Goal: Transaction & Acquisition: Purchase product/service

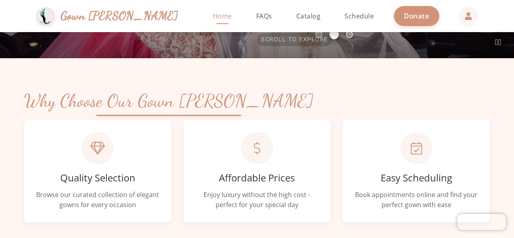
scroll to position [96, 0]
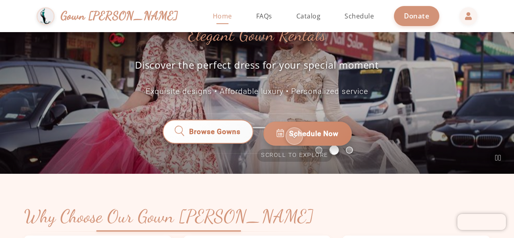
click at [231, 130] on link "Browse Gowns" at bounding box center [208, 133] width 94 height 25
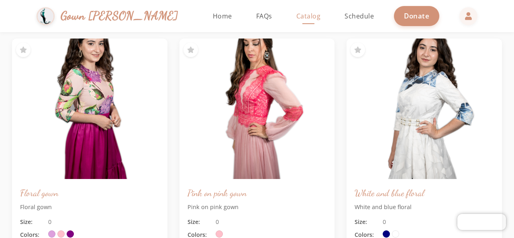
scroll to position [515, 0]
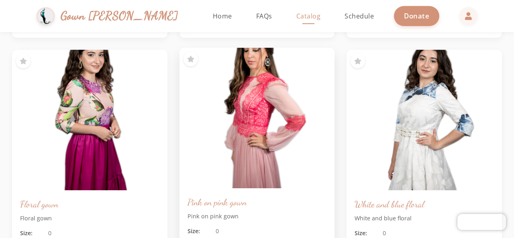
click at [286, 136] on img at bounding box center [256, 119] width 163 height 148
drag, startPoint x: 286, startPoint y: 136, endPoint x: 248, endPoint y: 138, distance: 37.8
click at [248, 138] on img at bounding box center [256, 119] width 163 height 148
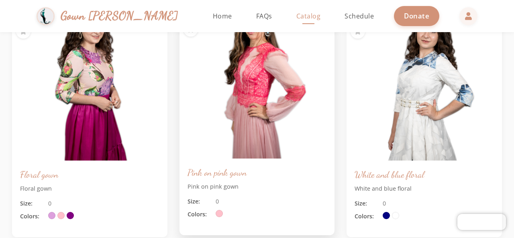
scroll to position [552, 0]
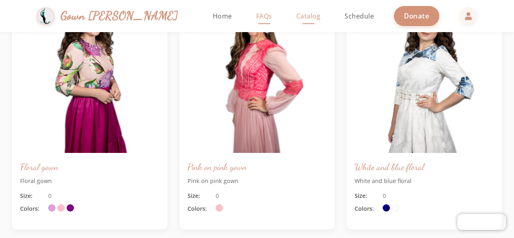
click at [256, 14] on span "FAQs" at bounding box center [264, 16] width 16 height 9
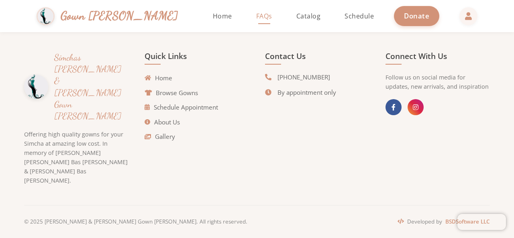
scroll to position [328, 0]
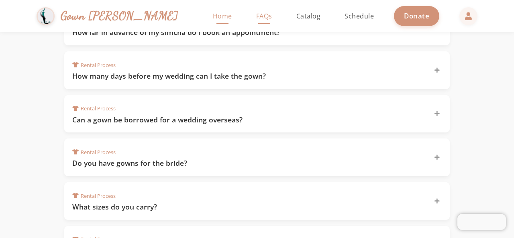
click at [213, 14] on span "Home" at bounding box center [222, 16] width 19 height 9
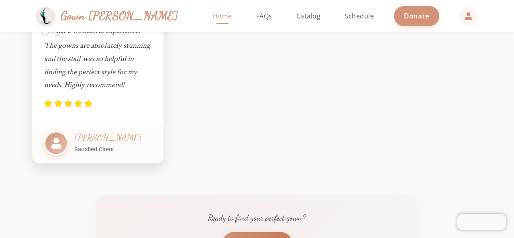
scroll to position [843, 0]
